Goal: Information Seeking & Learning: Learn about a topic

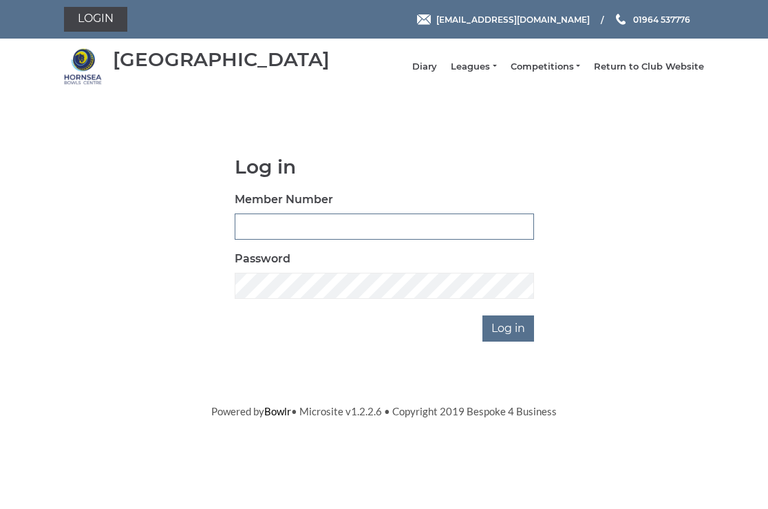
type input "0326"
click at [507, 339] on input "Log in" at bounding box center [509, 328] width 52 height 26
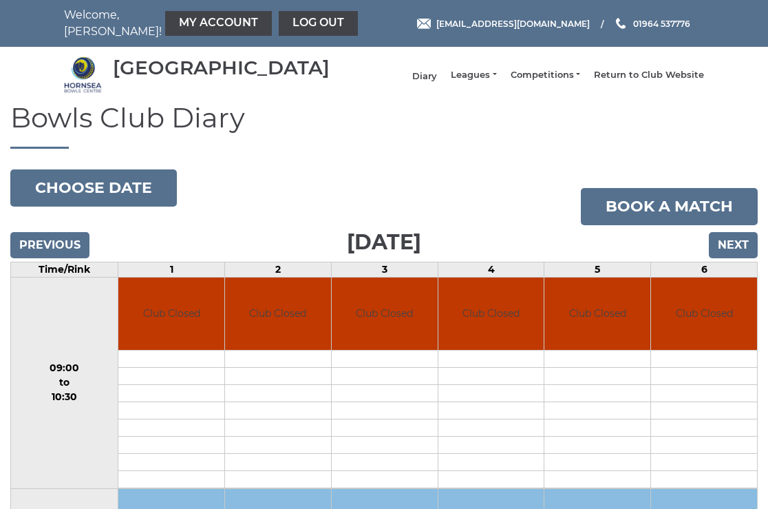
click at [437, 83] on link "Diary" at bounding box center [424, 76] width 25 height 12
click at [437, 81] on link "Diary" at bounding box center [424, 76] width 25 height 12
click at [496, 81] on link "Leagues" at bounding box center [473, 76] width 45 height 12
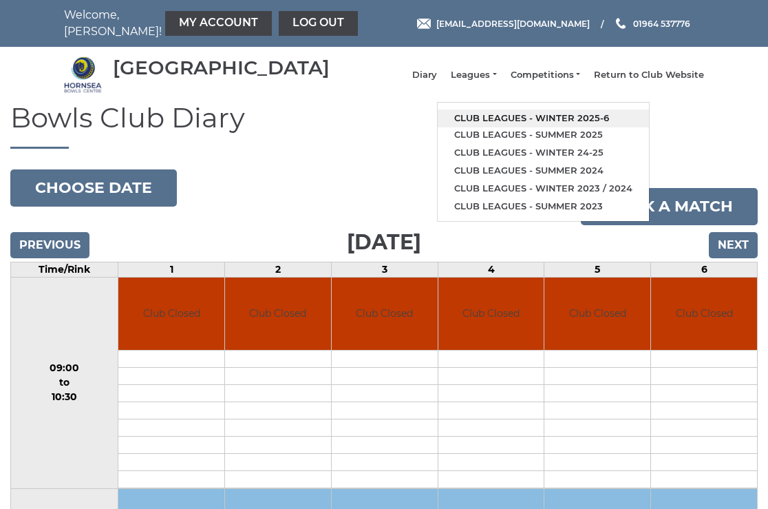
click at [519, 125] on link "Club leagues - Winter 2025-6" at bounding box center [543, 118] width 211 height 18
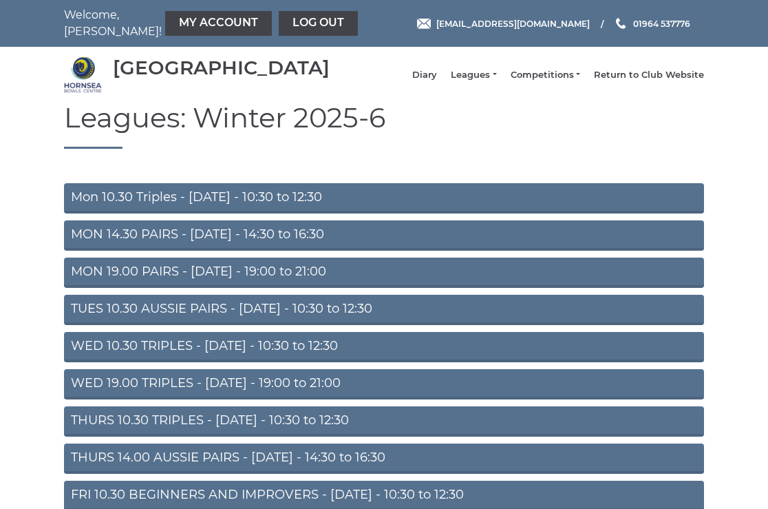
click at [204, 204] on link "Mon 10.30 Triples - Monday - 10:30 to 12:30" at bounding box center [384, 198] width 640 height 30
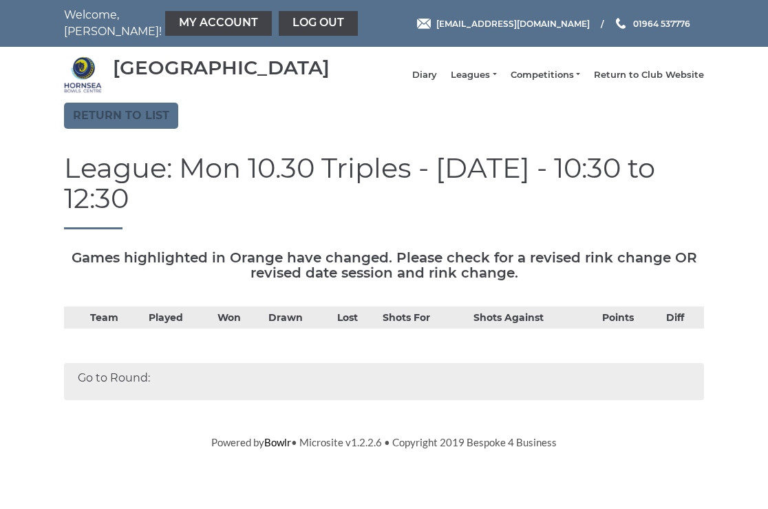
click at [131, 129] on link "Return to list" at bounding box center [121, 116] width 114 height 26
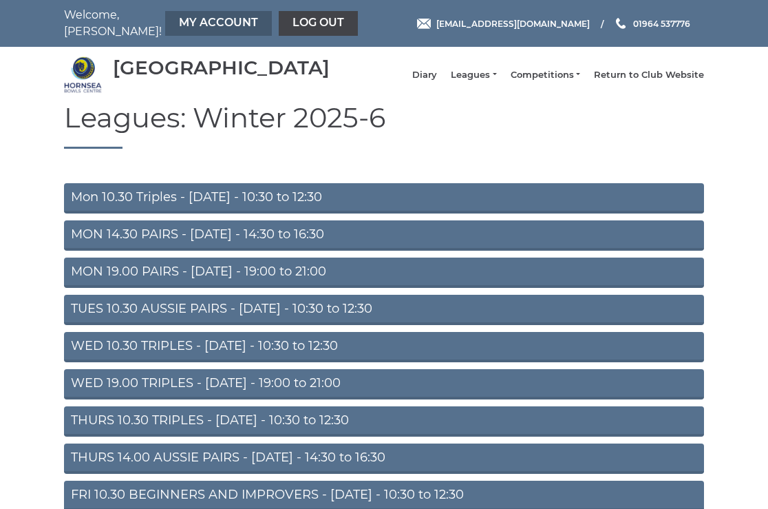
click at [181, 21] on link "My Account" at bounding box center [218, 23] width 107 height 25
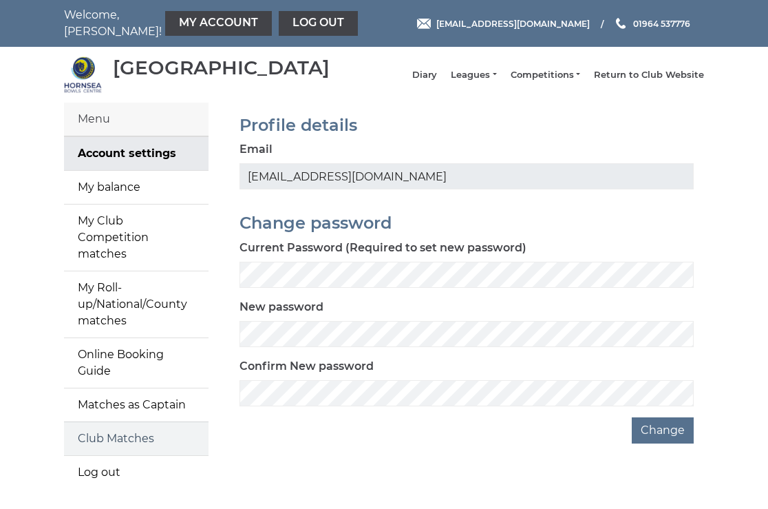
click at [118, 422] on link "Club Matches" at bounding box center [136, 438] width 145 height 33
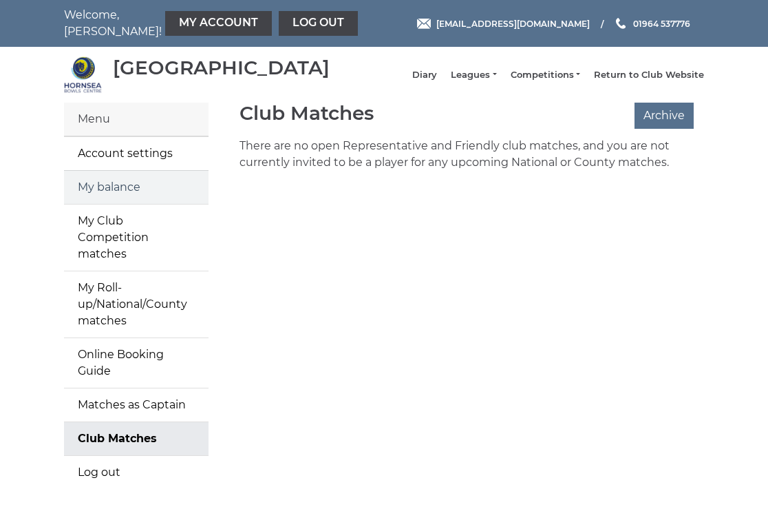
click at [109, 198] on link "My balance" at bounding box center [136, 187] width 145 height 33
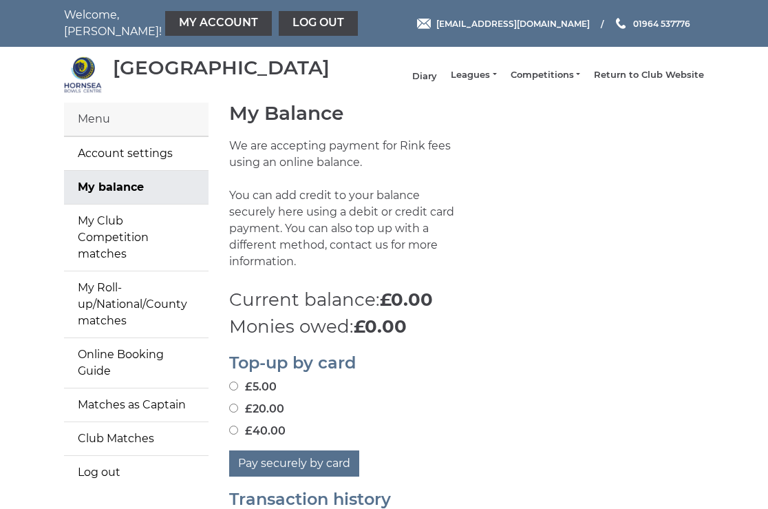
click at [437, 78] on link "Diary" at bounding box center [424, 76] width 25 height 12
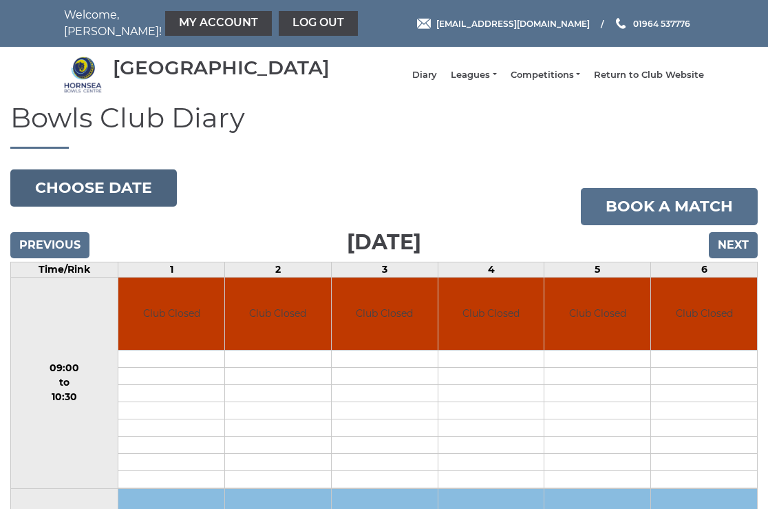
click at [83, 198] on button "Choose date" at bounding box center [93, 187] width 167 height 37
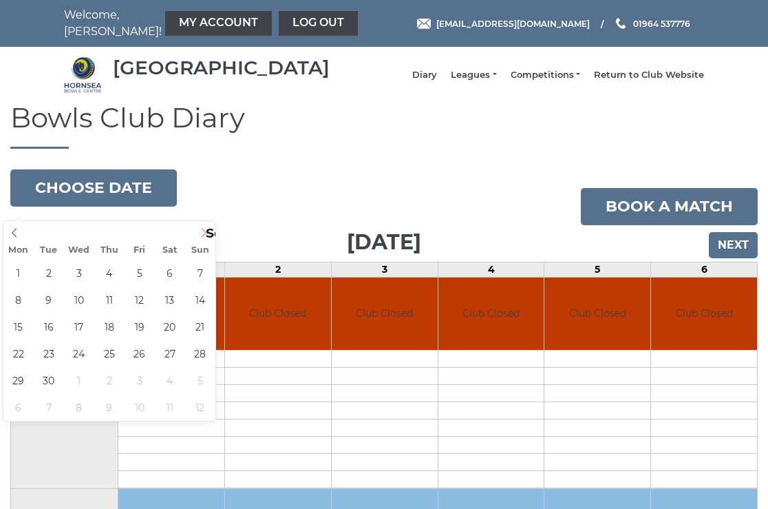
click at [205, 231] on icon at bounding box center [204, 233] width 10 height 10
type input "[DATE]"
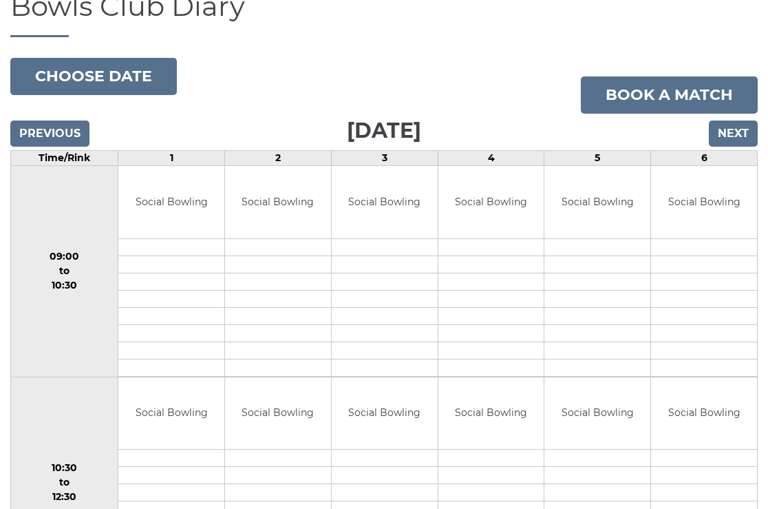
scroll to position [100, 0]
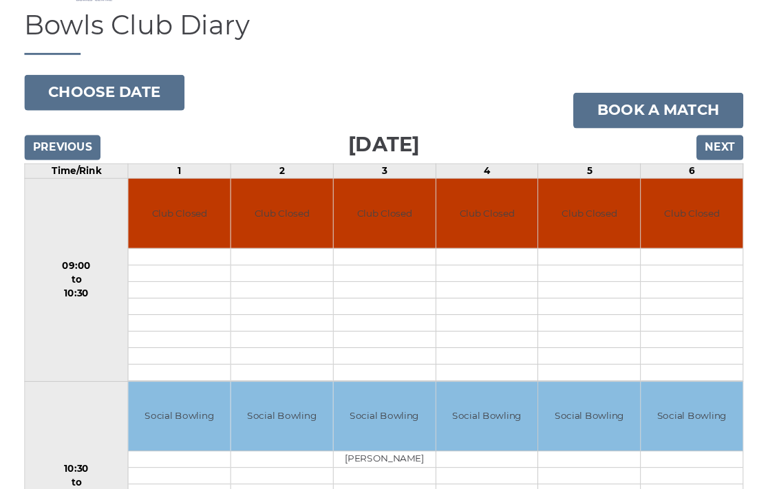
scroll to position [92, 0]
